Goal: Task Accomplishment & Management: Complete application form

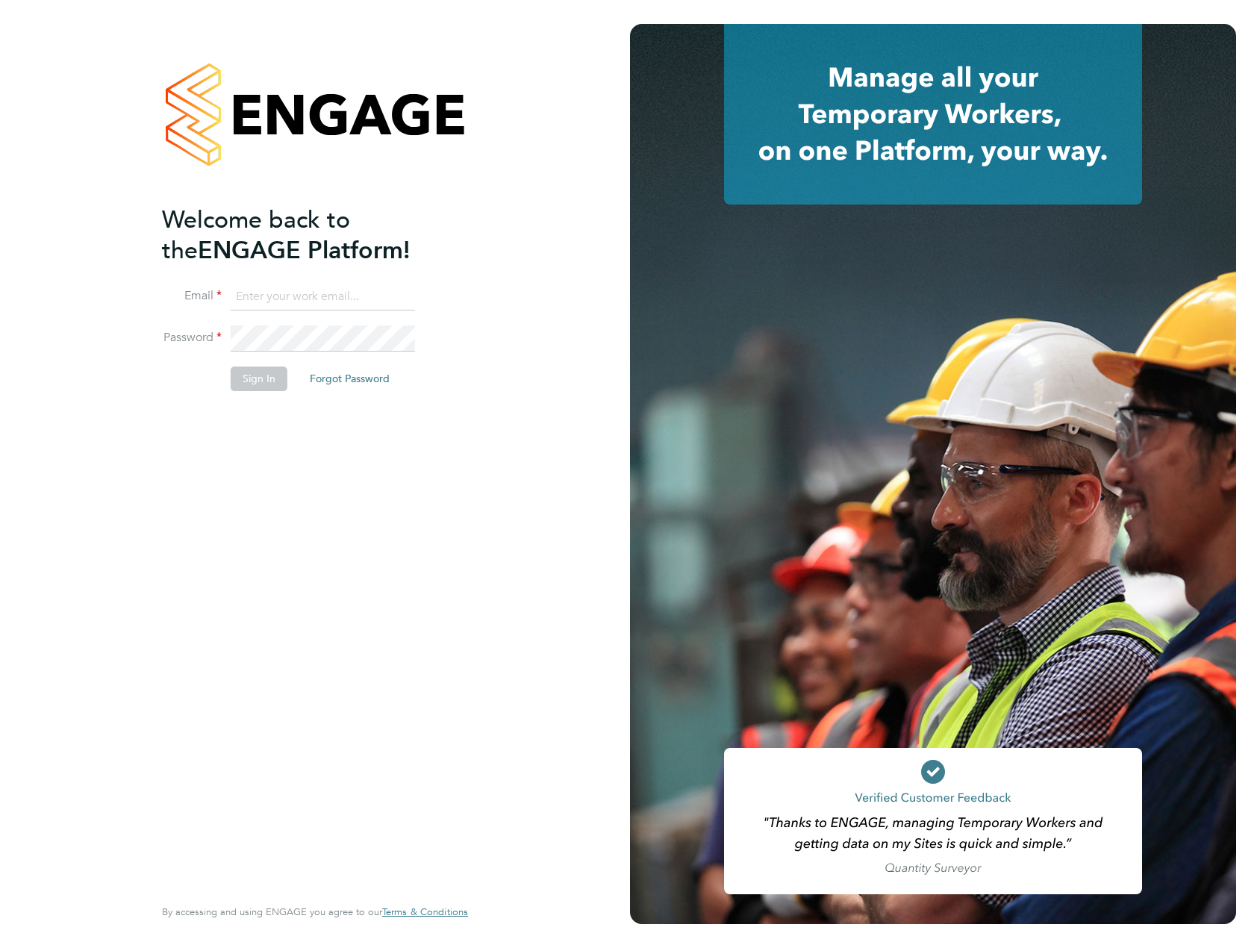
click at [307, 313] on li "Email" at bounding box center [307, 305] width 291 height 42
click at [307, 306] on input at bounding box center [323, 297] width 184 height 27
type input "ben.carlisle@tutanota.com"
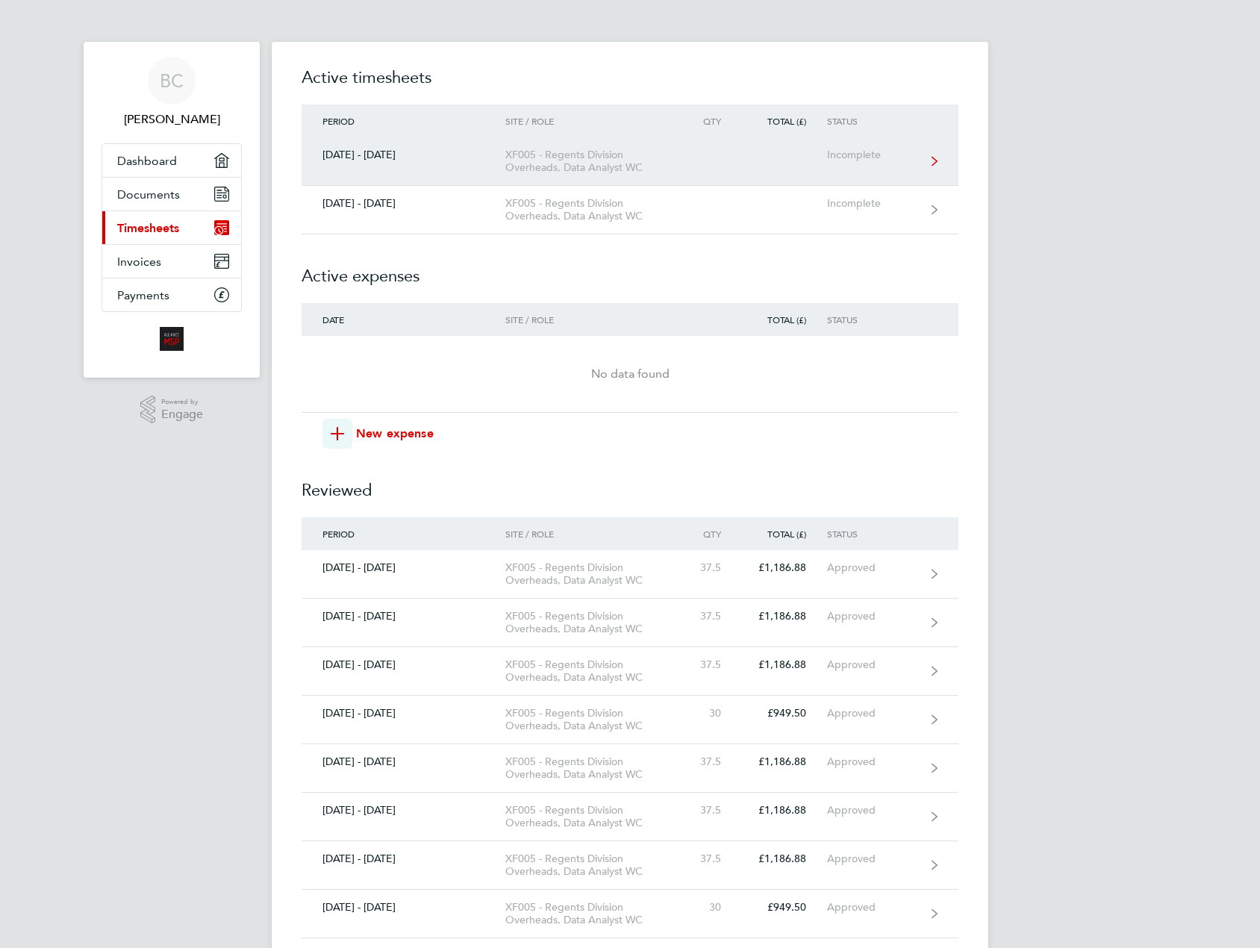
click at [402, 169] on link "[DATE] - [DATE] XF005 - Regents Division Overheads, Data Analyst WC Incomplete" at bounding box center [630, 161] width 657 height 49
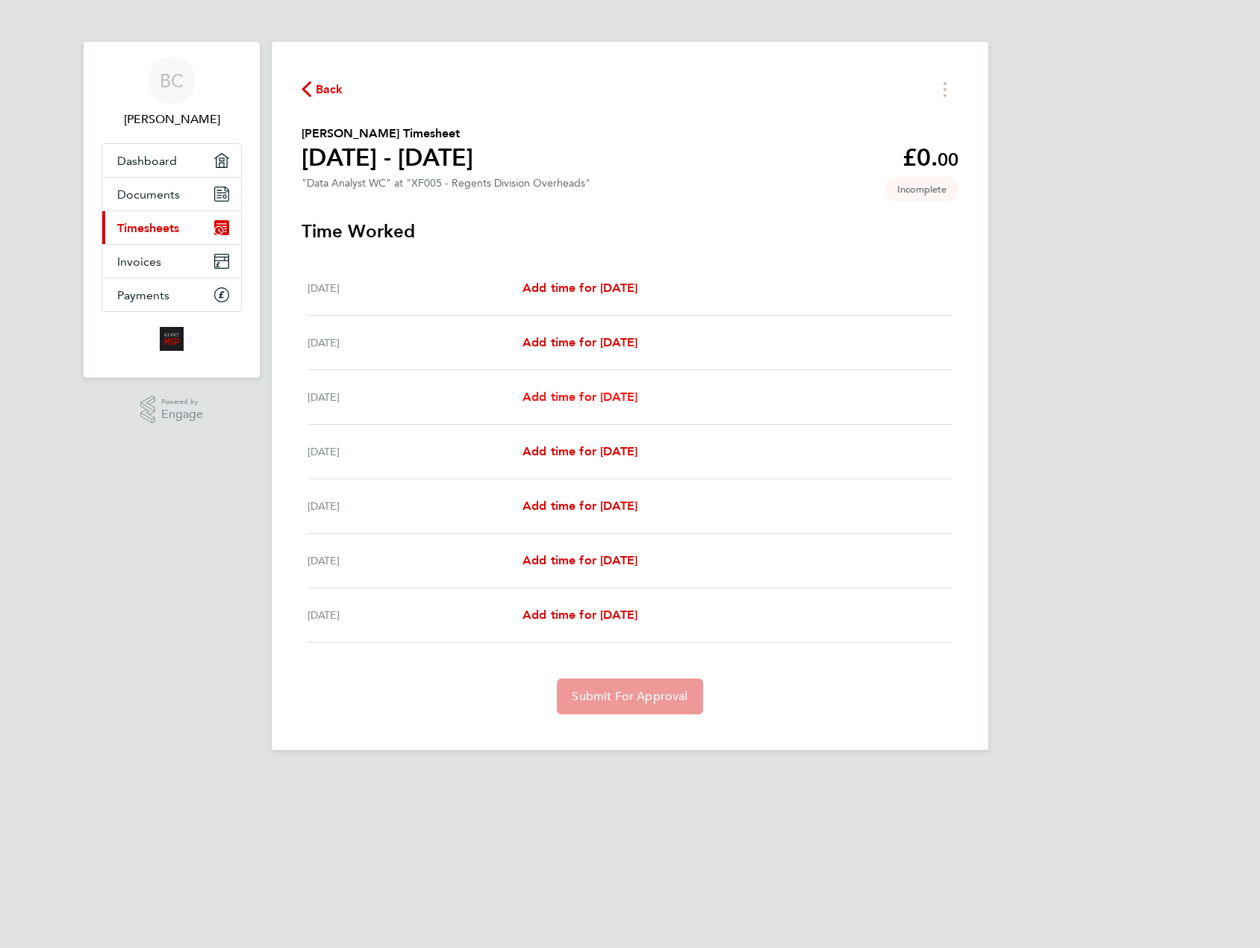
click at [584, 391] on span "Add time for [DATE]" at bounding box center [580, 397] width 115 height 14
select select "30"
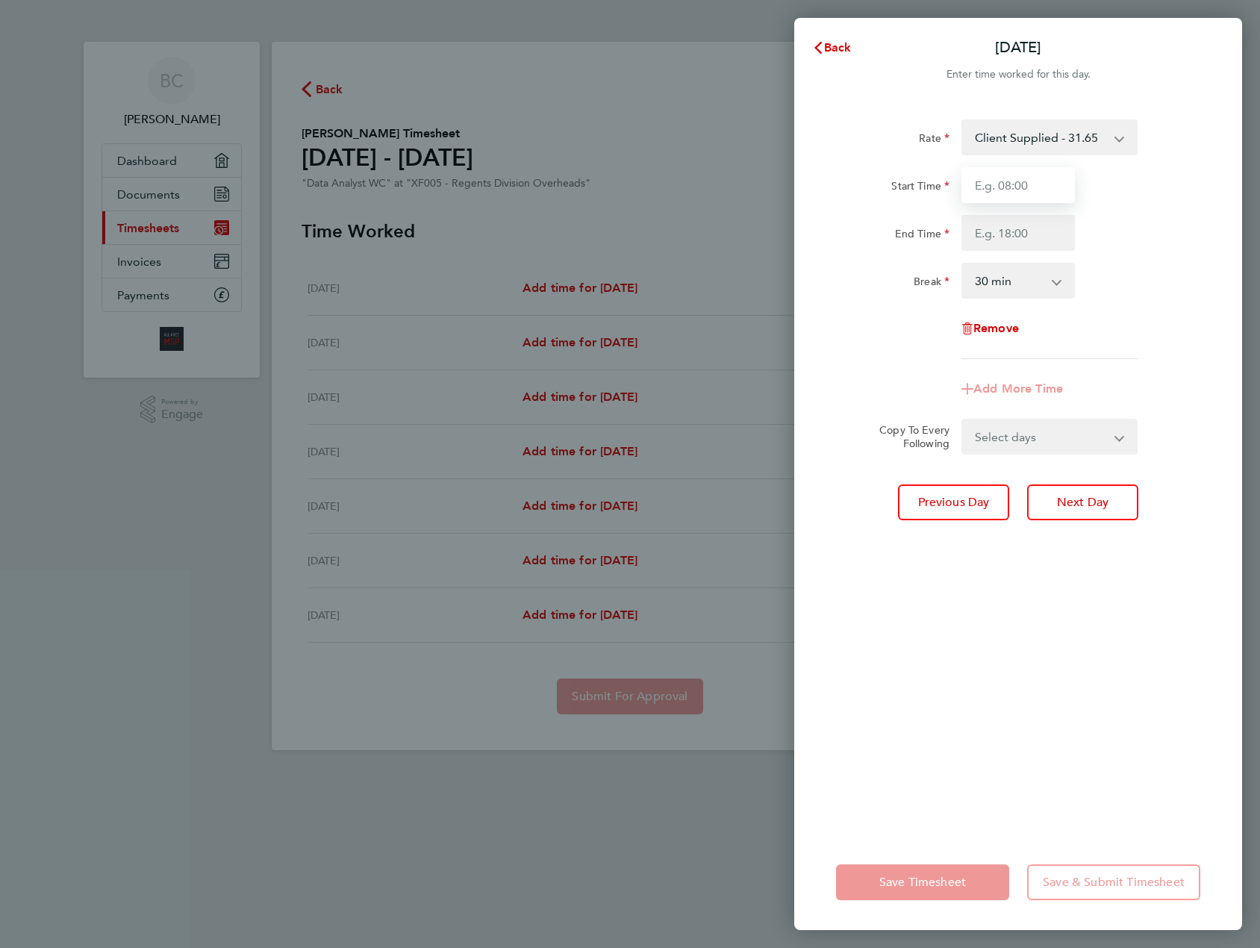
click at [998, 193] on input "Start Time" at bounding box center [1018, 185] width 113 height 36
type input "09:00"
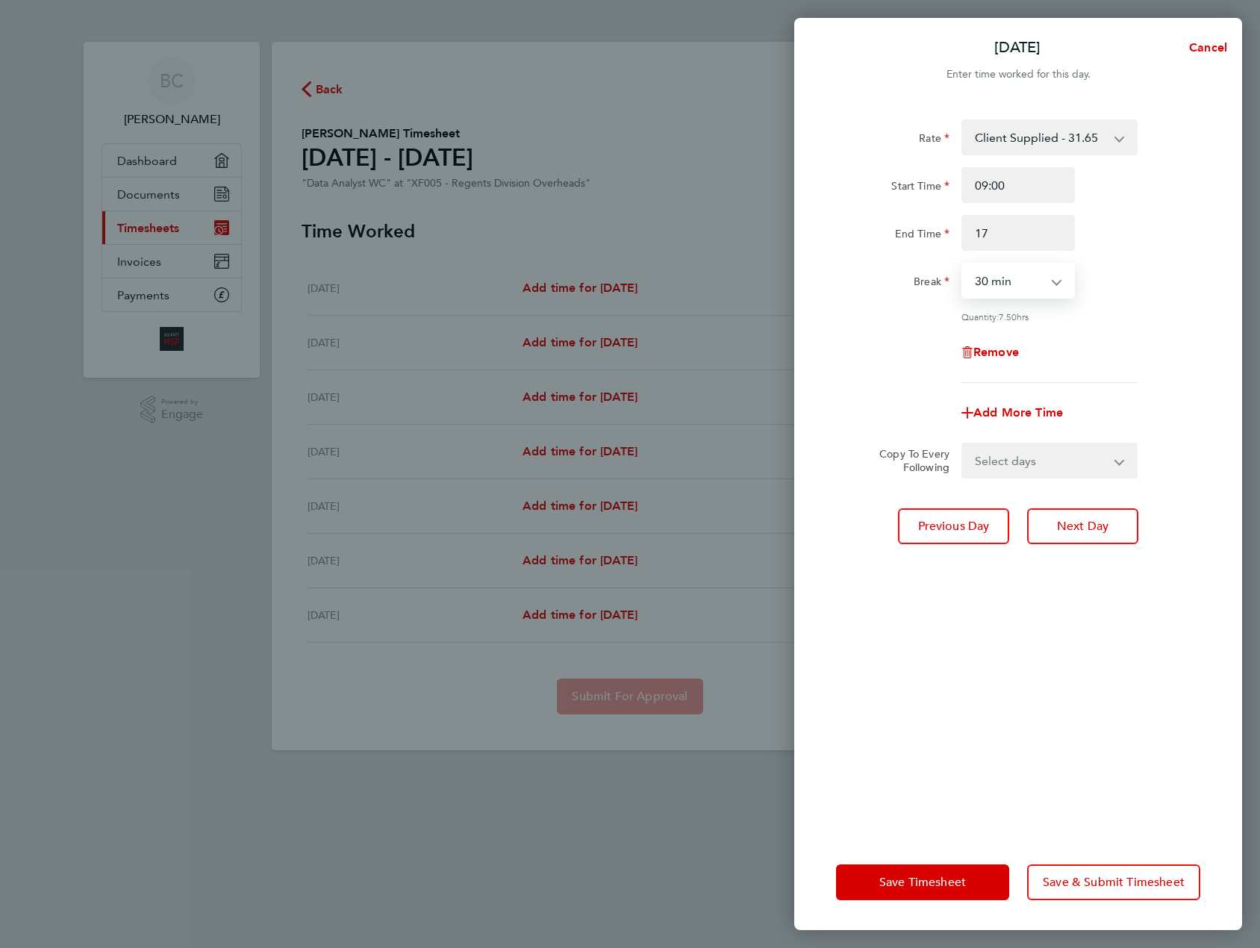
type input "17:00"
click at [1054, 466] on select "Select days Day [DATE] [DATE] [DATE] [DATE]" at bounding box center [1041, 460] width 157 height 33
select select "DAY"
click at [963, 444] on select "Select days Day [DATE] [DATE] [DATE] [DATE]" at bounding box center [1041, 460] width 157 height 33
select select "[DATE]"
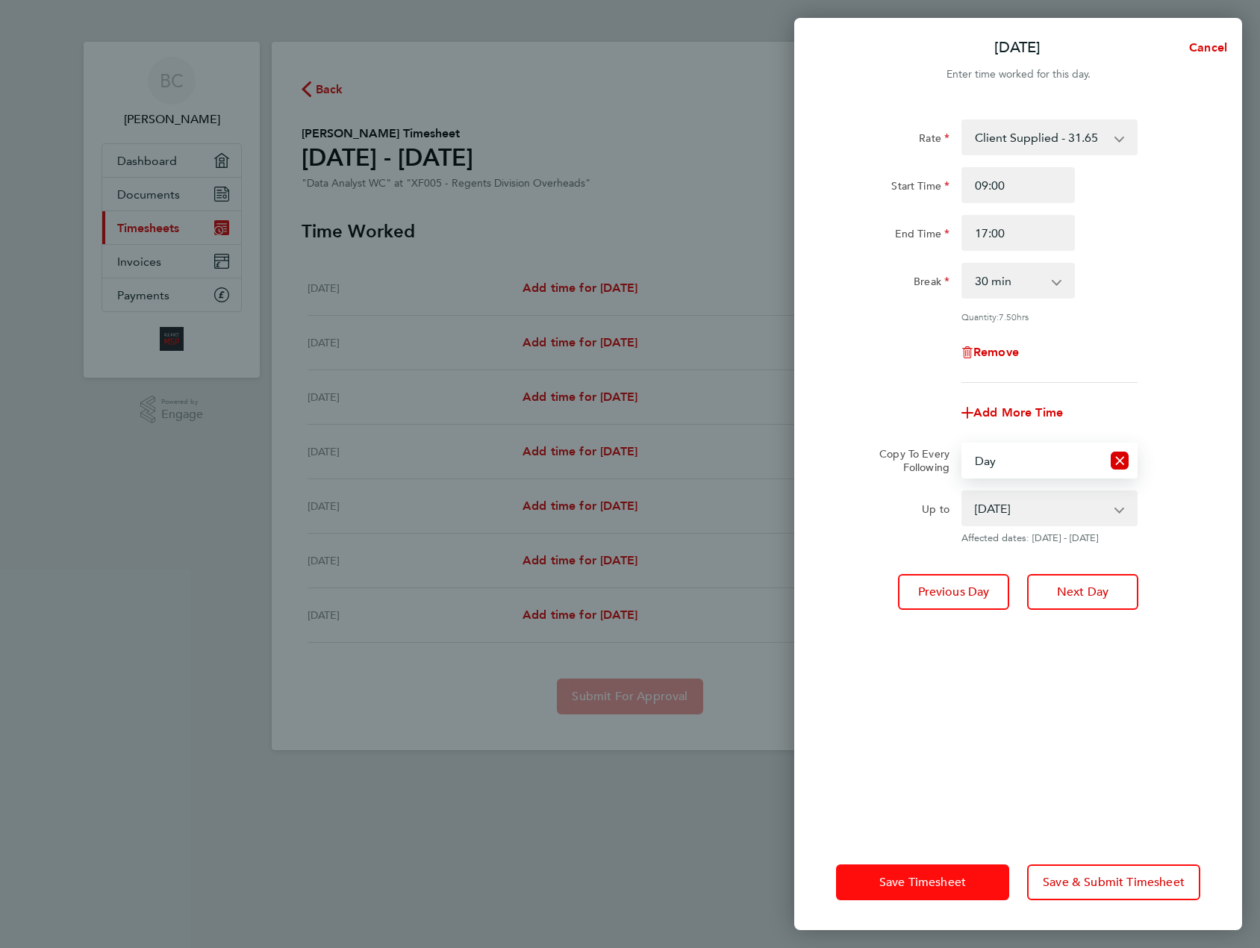
click at [919, 886] on span "Save Timesheet" at bounding box center [923, 882] width 87 height 15
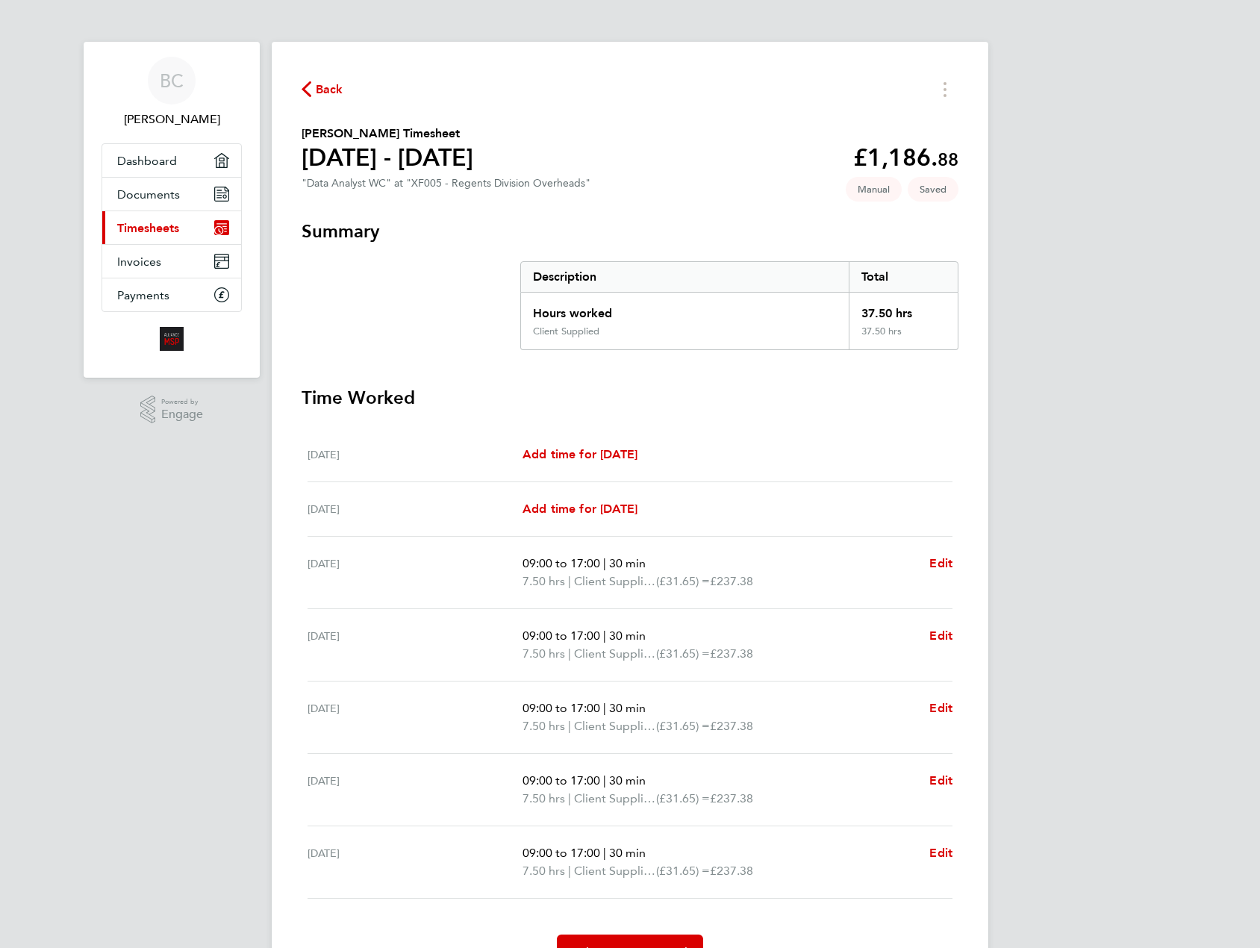
click at [924, 784] on div "09:00 to 17:00 | 30 min 7.50 hrs | Client Supplied (£31.65) = £237.38 Edit" at bounding box center [738, 790] width 430 height 36
click at [940, 780] on span "Edit" at bounding box center [941, 781] width 23 height 14
select select "30"
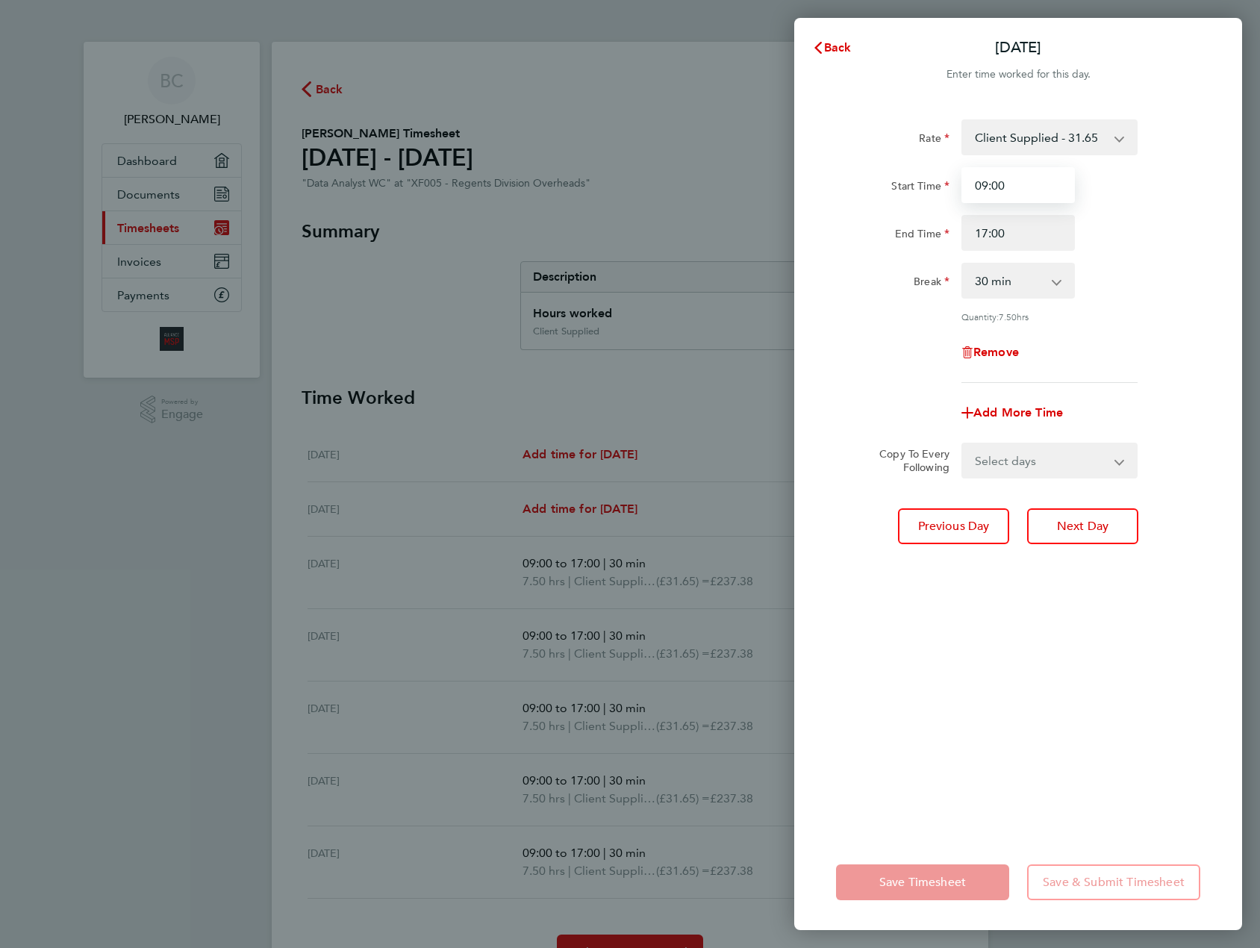
drag, startPoint x: 1023, startPoint y: 189, endPoint x: 700, endPoint y: 139, distance: 327.1
click at [700, 139] on div "Back [DATE] Enter time worked for this day. Rate Client Supplied - 31.65 Start …" at bounding box center [630, 474] width 1260 height 948
type input "00:00"
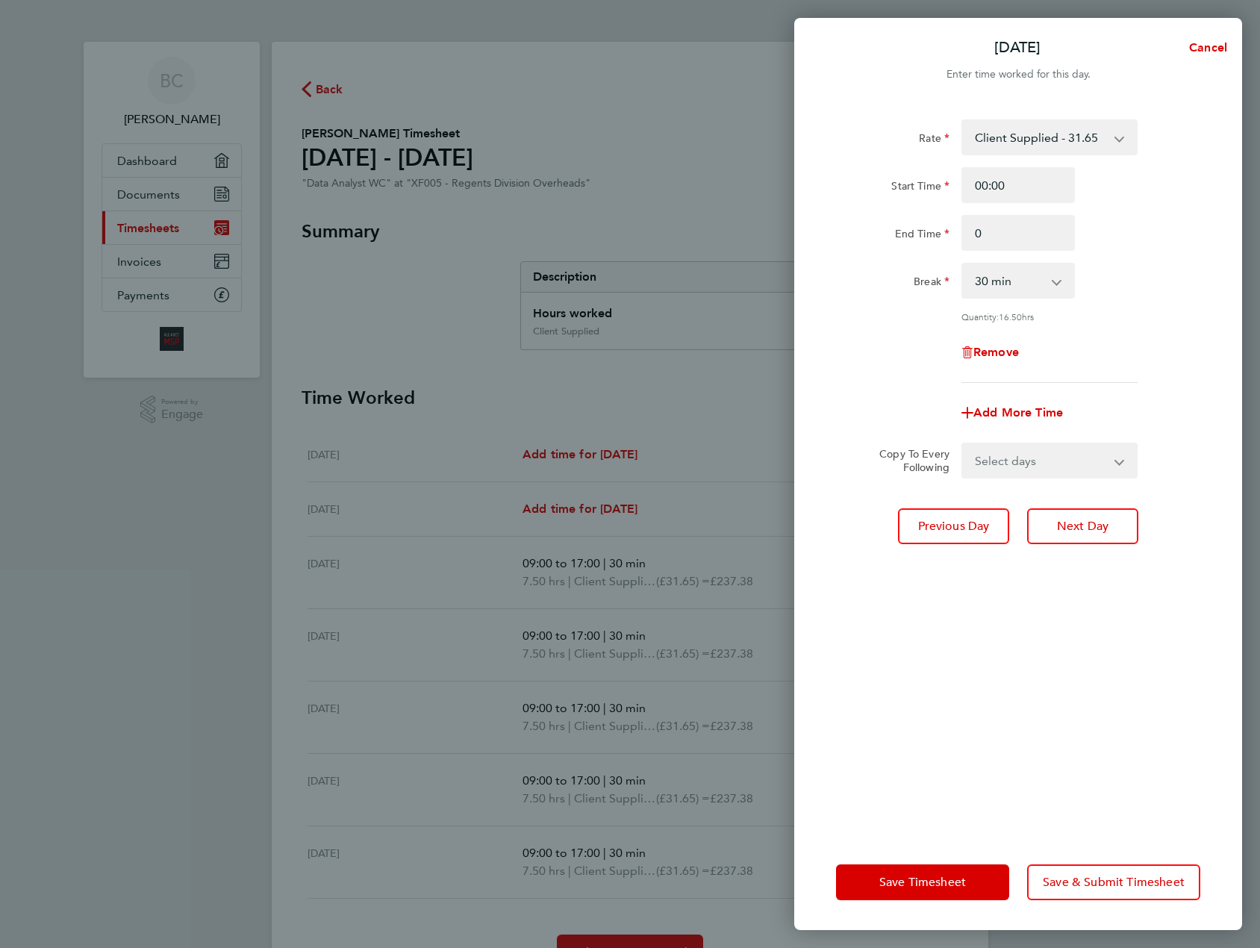
type input "00:00"
click at [922, 875] on span "Save Timesheet" at bounding box center [923, 882] width 87 height 15
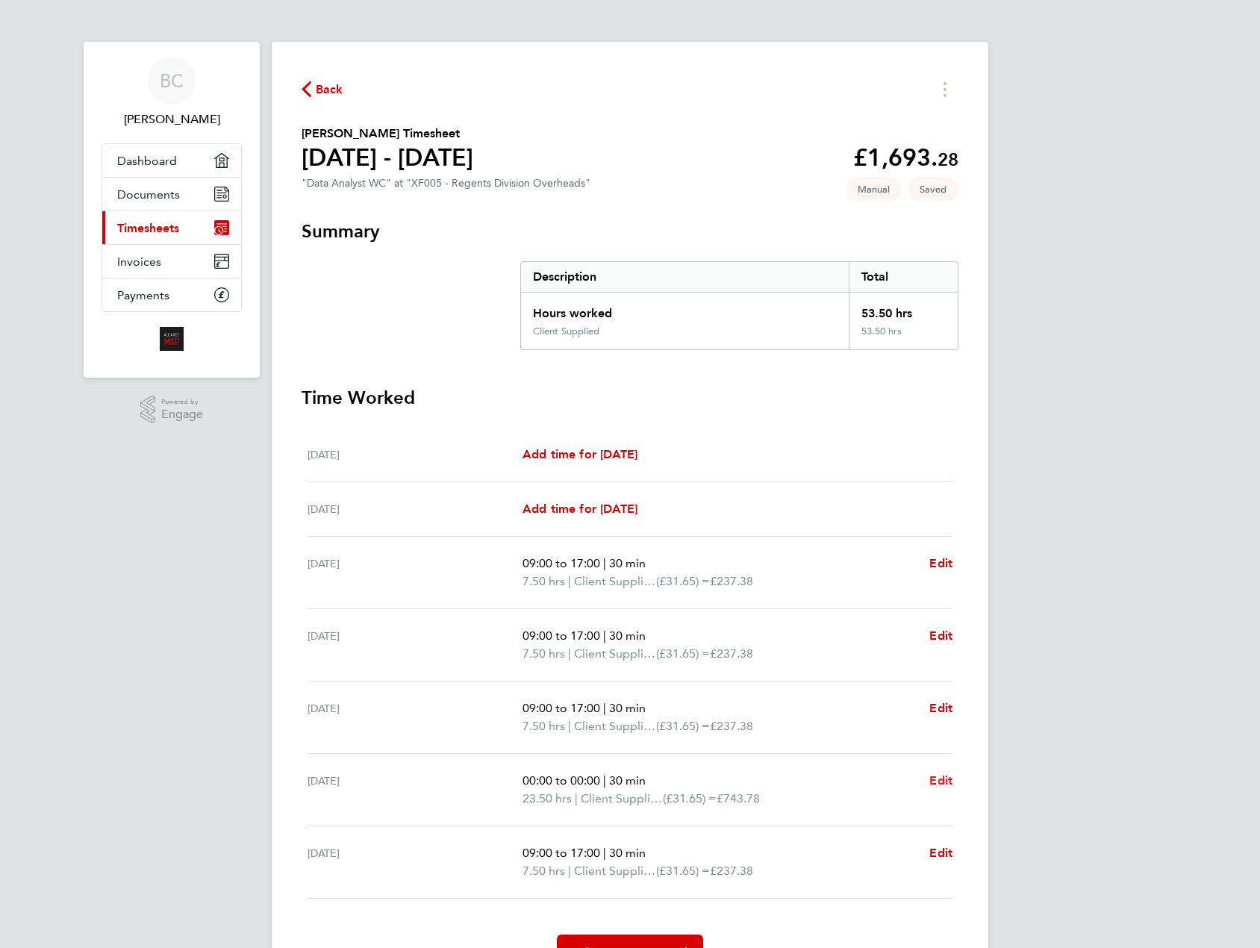
click at [933, 780] on span "Edit" at bounding box center [941, 781] width 23 height 14
select select "30"
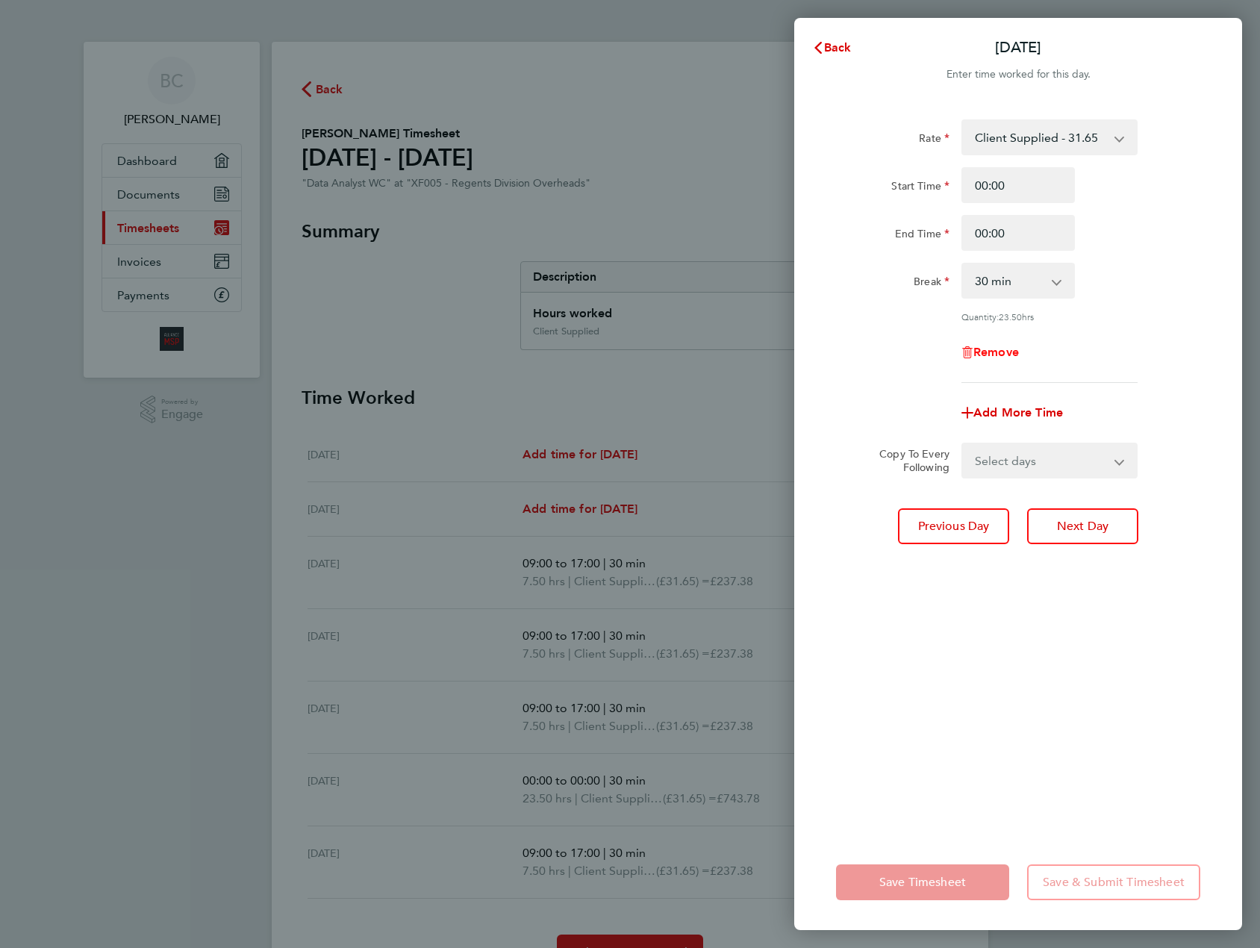
click at [1003, 346] on span "Remove" at bounding box center [997, 352] width 46 height 14
select select "null"
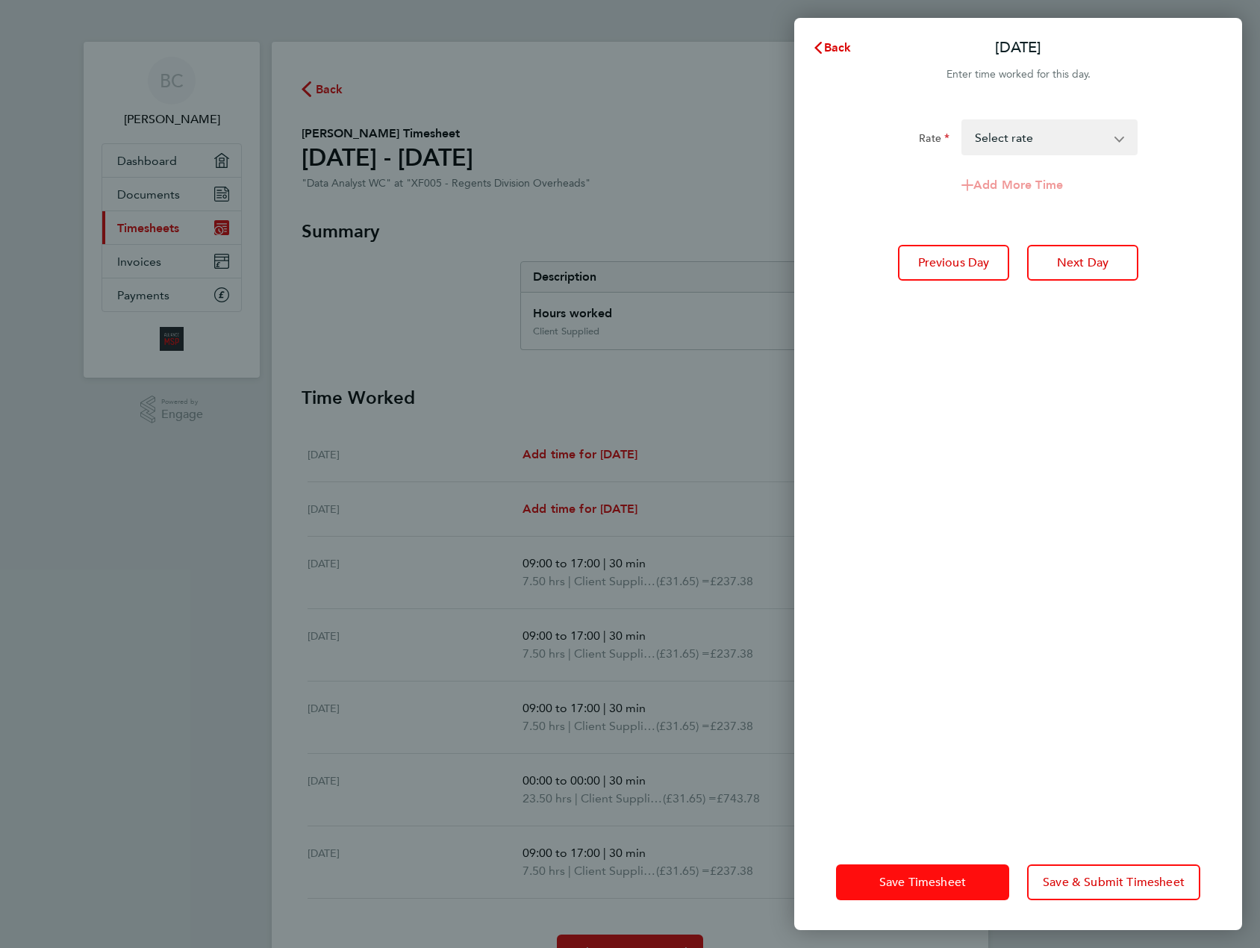
click at [947, 881] on span "Save Timesheet" at bounding box center [923, 882] width 87 height 15
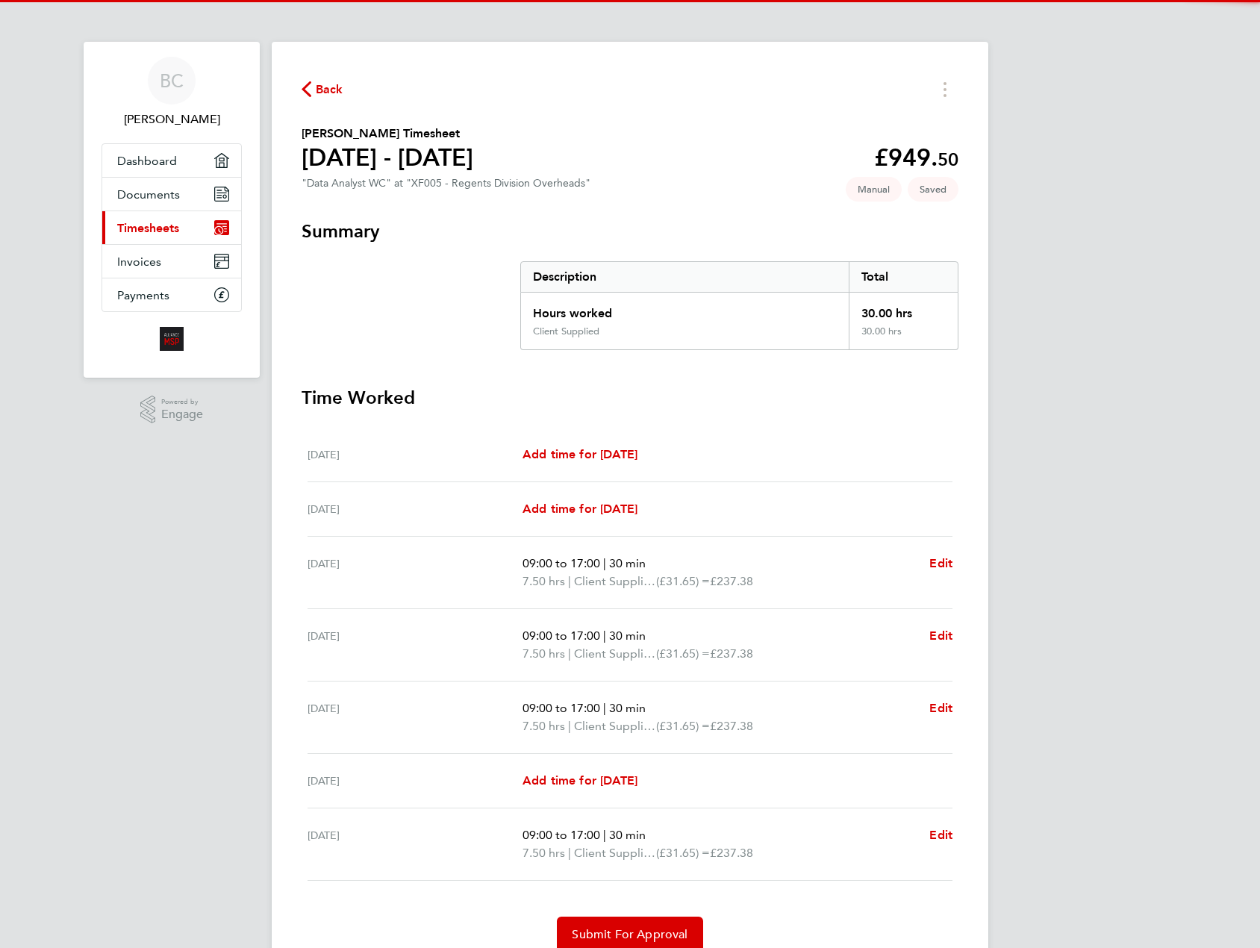
click at [1116, 588] on div "BC [PERSON_NAME] Applications: Dashboard Documents Current page: Timesheets Inv…" at bounding box center [630, 506] width 1260 height 1012
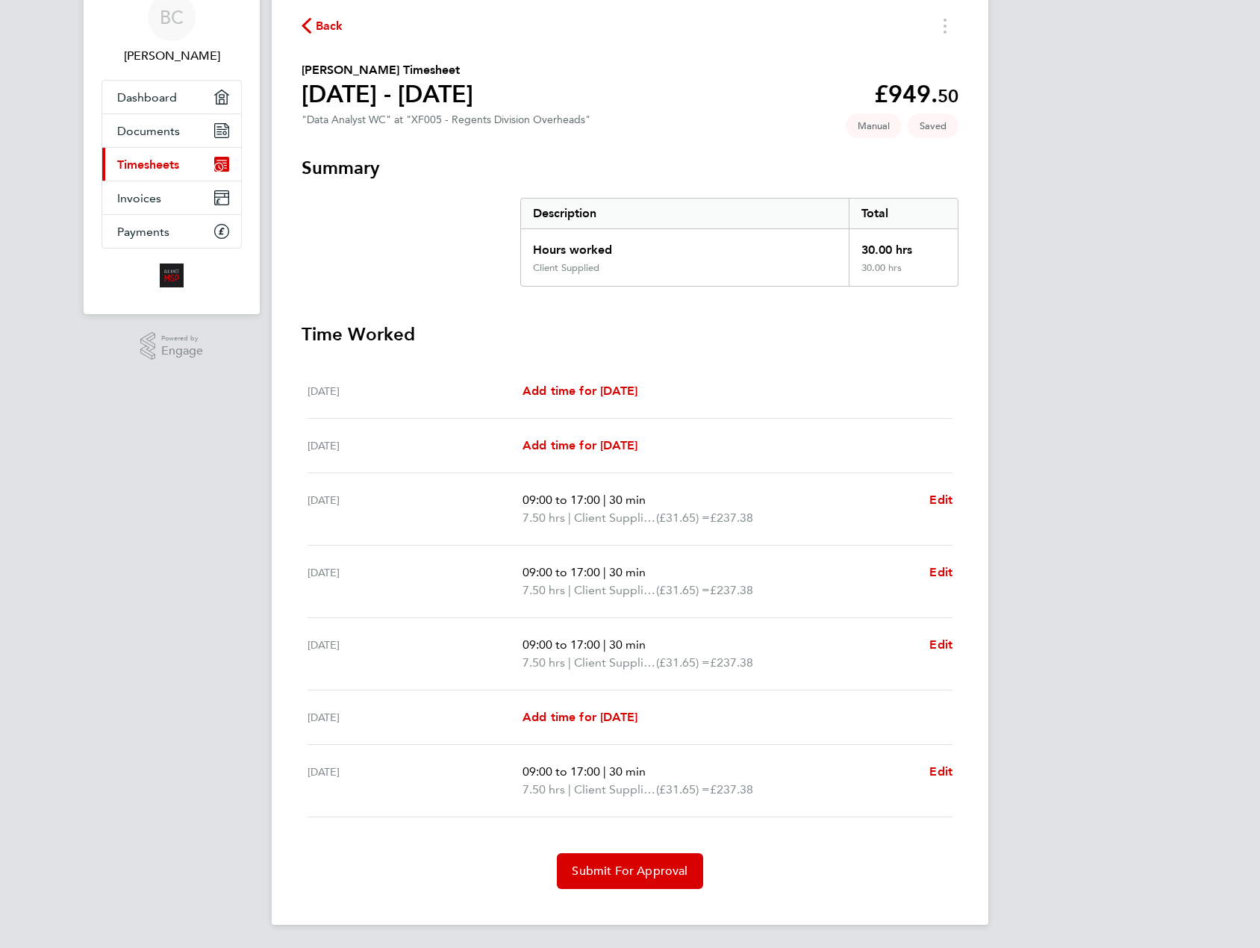
scroll to position [64, 0]
click at [645, 887] on button "Submit For Approval" at bounding box center [630, 871] width 146 height 36
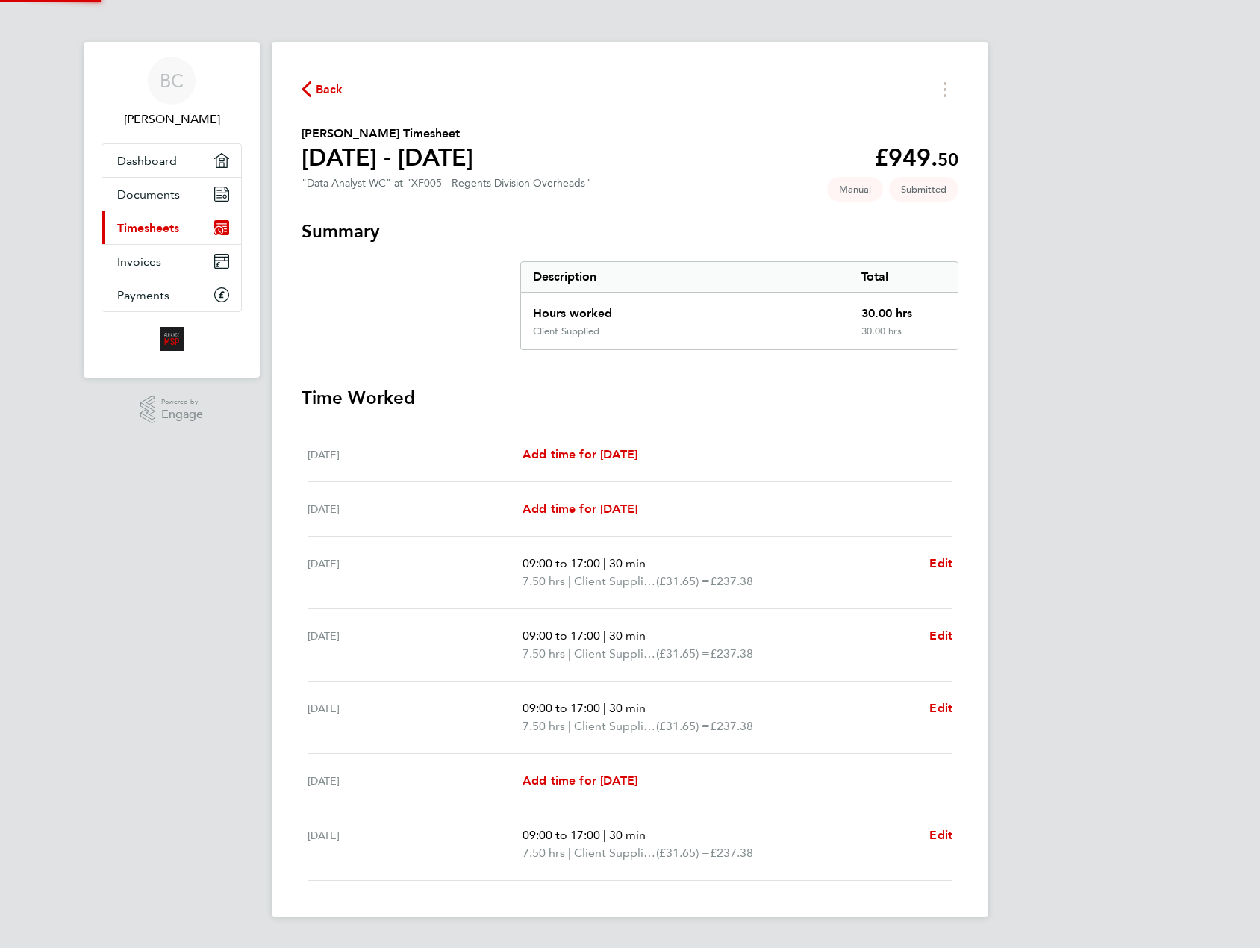
scroll to position [0, 0]
